Goal: Information Seeking & Learning: Learn about a topic

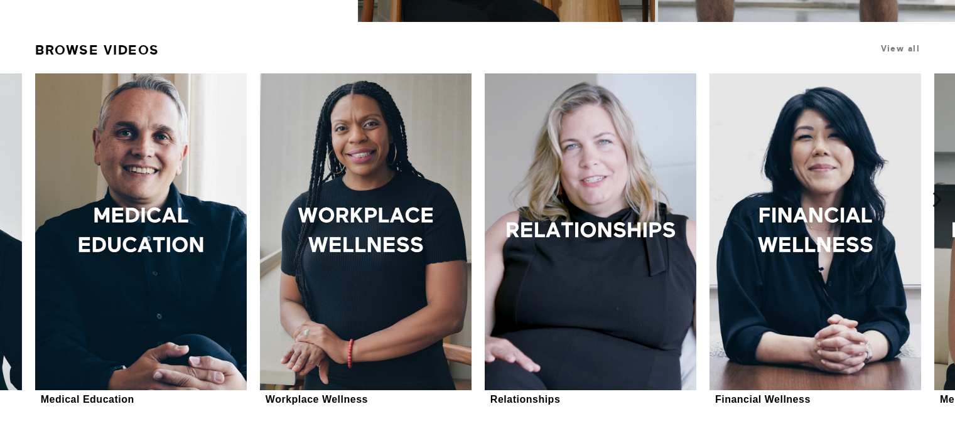
scroll to position [377, 0]
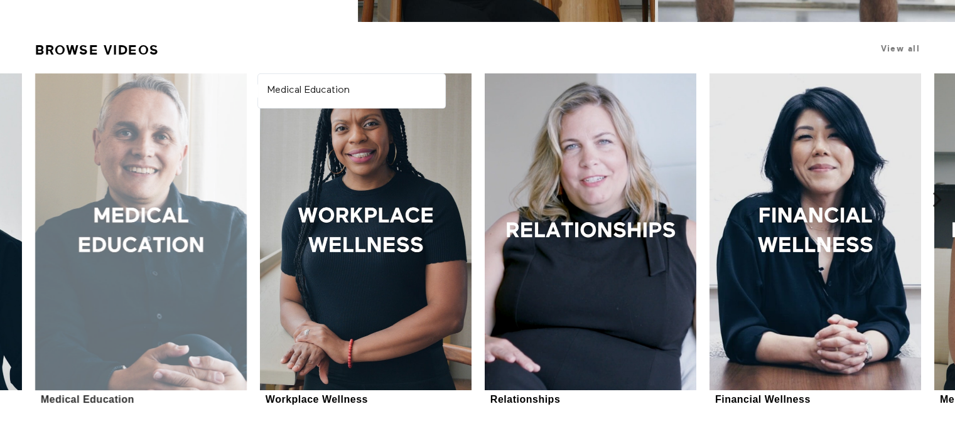
click at [142, 257] on div at bounding box center [141, 231] width 212 height 317
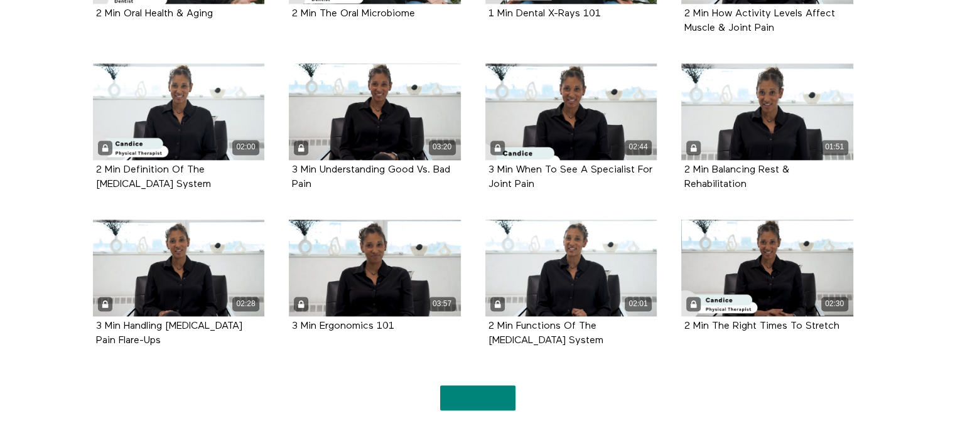
scroll to position [1859, 0]
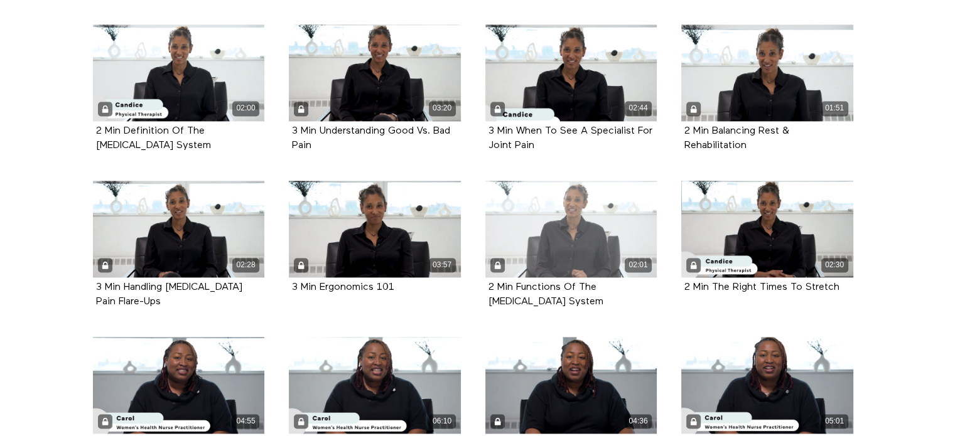
click at [586, 196] on div "02:01" at bounding box center [571, 229] width 172 height 97
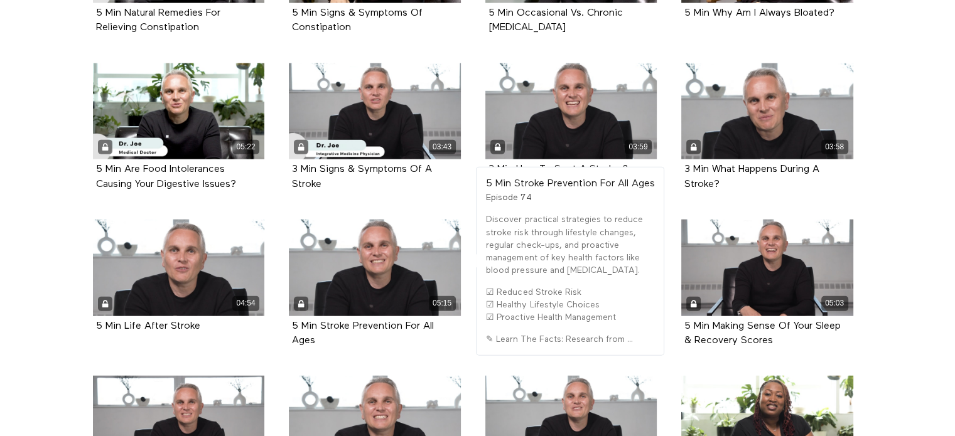
scroll to position [2860, 0]
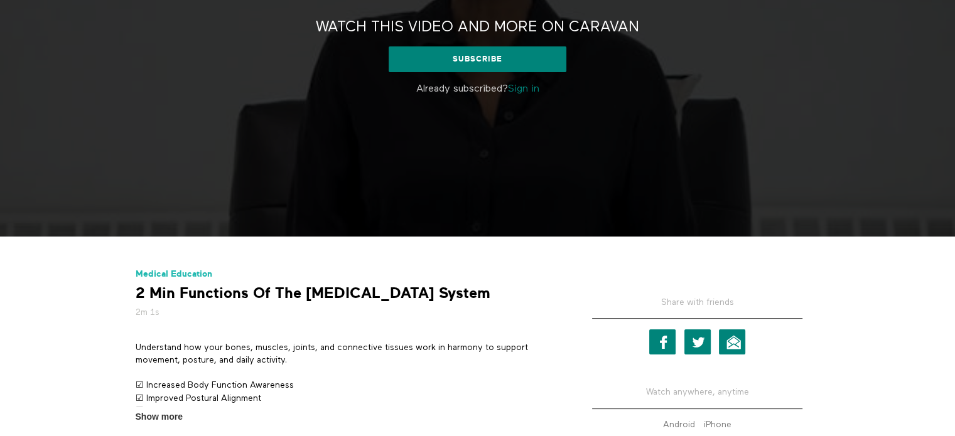
scroll to position [126, 0]
